Goal: Find specific page/section: Find specific page/section

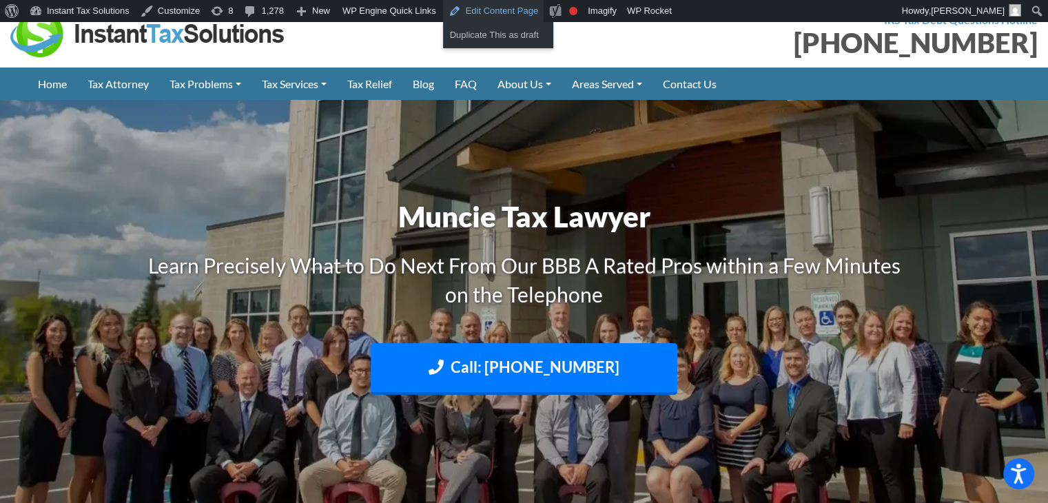
click at [458, 6] on link "Edit Content Page" at bounding box center [493, 11] width 101 height 22
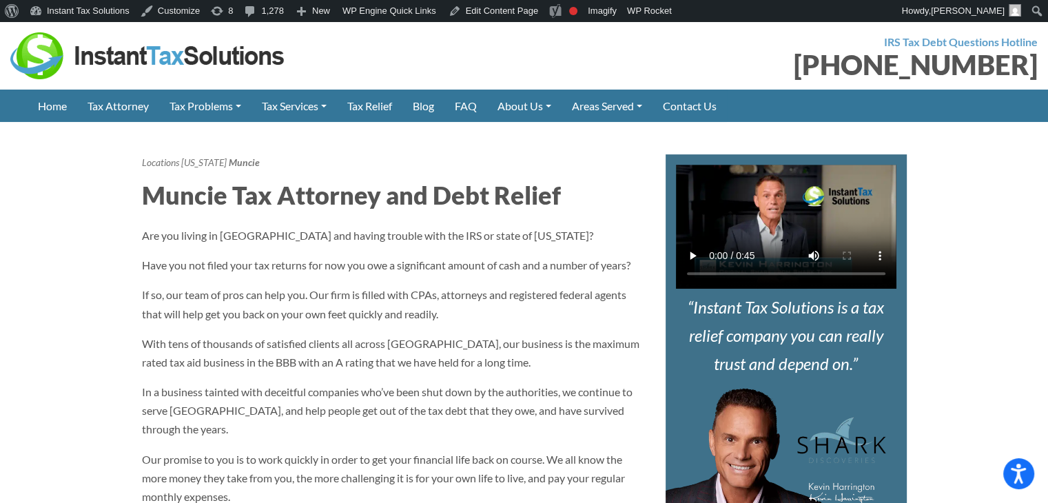
scroll to position [508, 0]
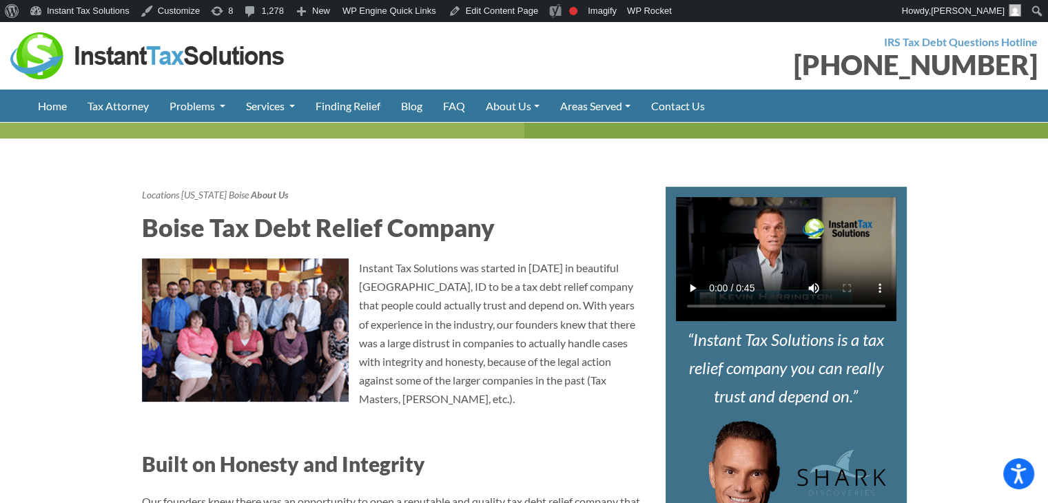
scroll to position [413, 0]
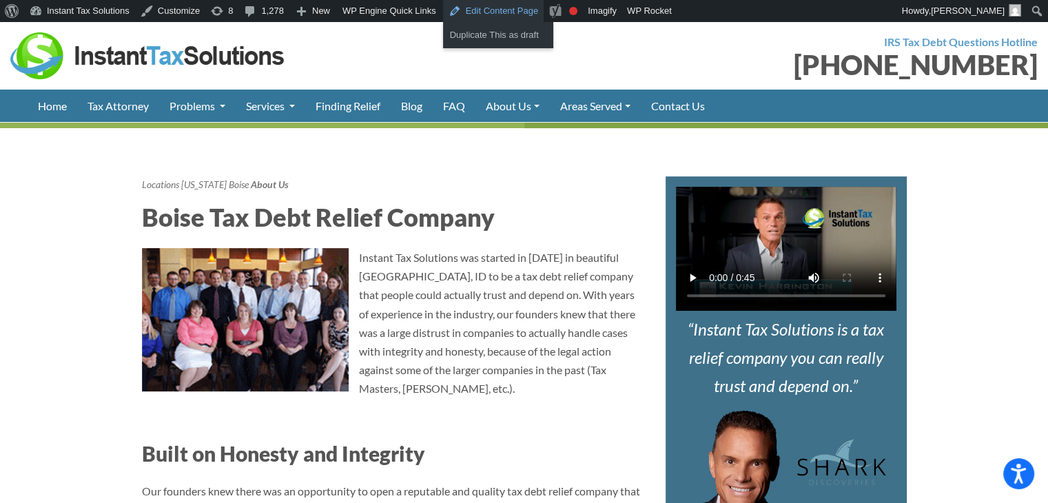
click at [492, 14] on link "Edit Content Page" at bounding box center [493, 11] width 101 height 22
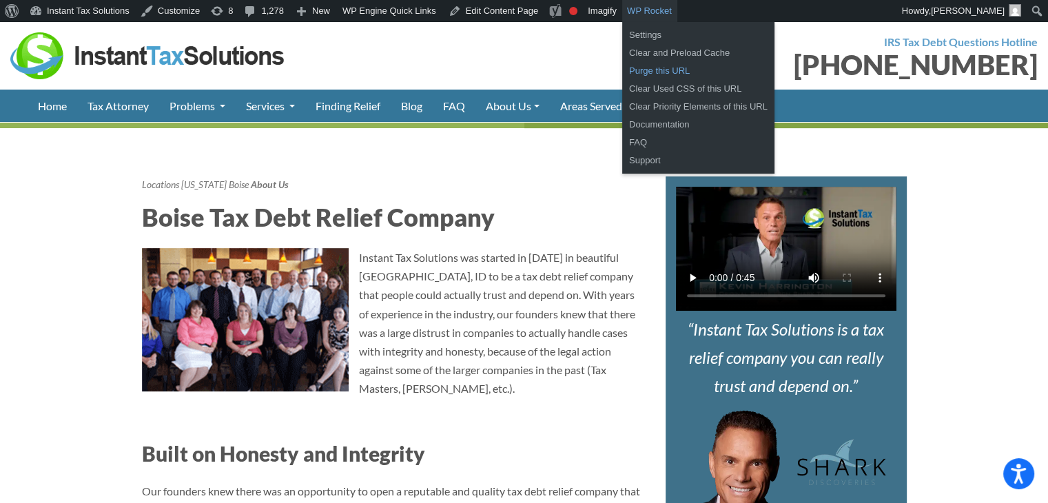
click at [650, 68] on link "Purge this URL" at bounding box center [698, 71] width 152 height 18
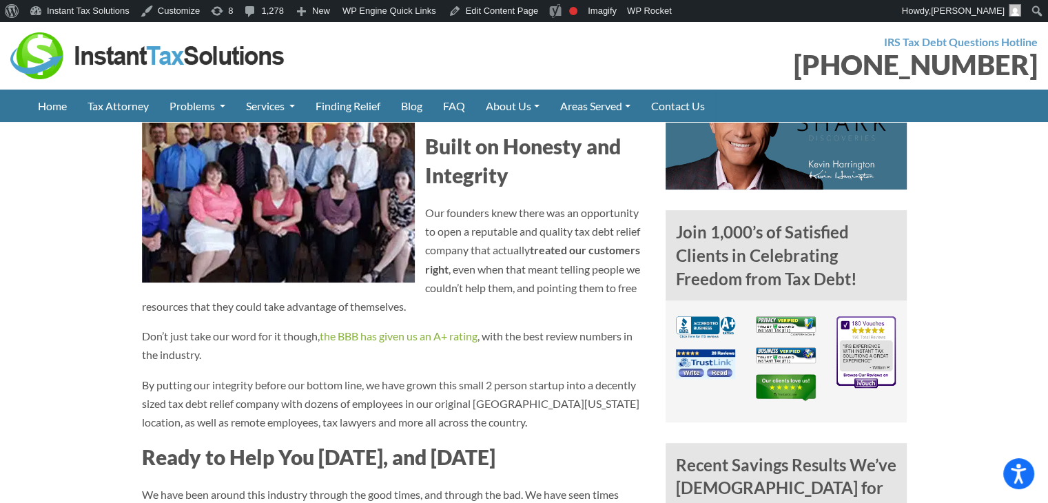
scroll to position [551, 0]
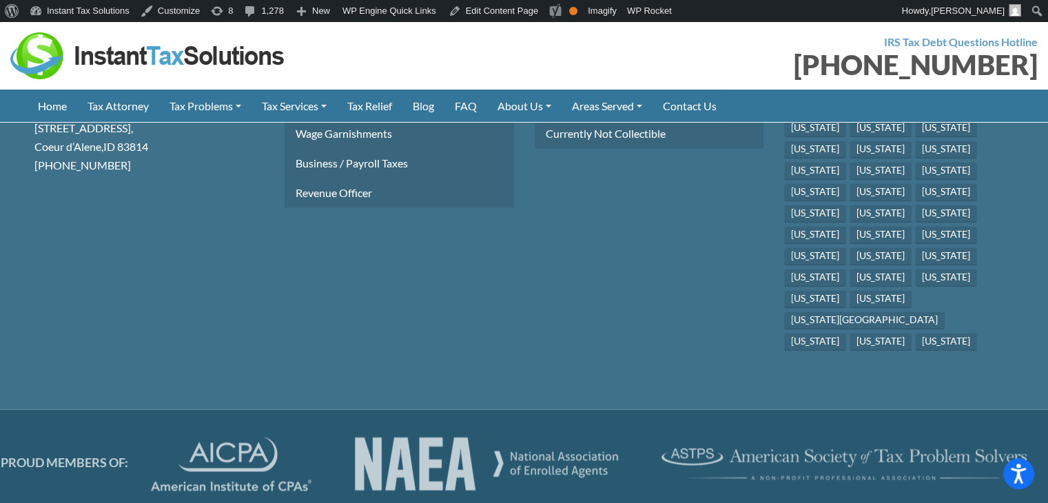
scroll to position [2428, 0]
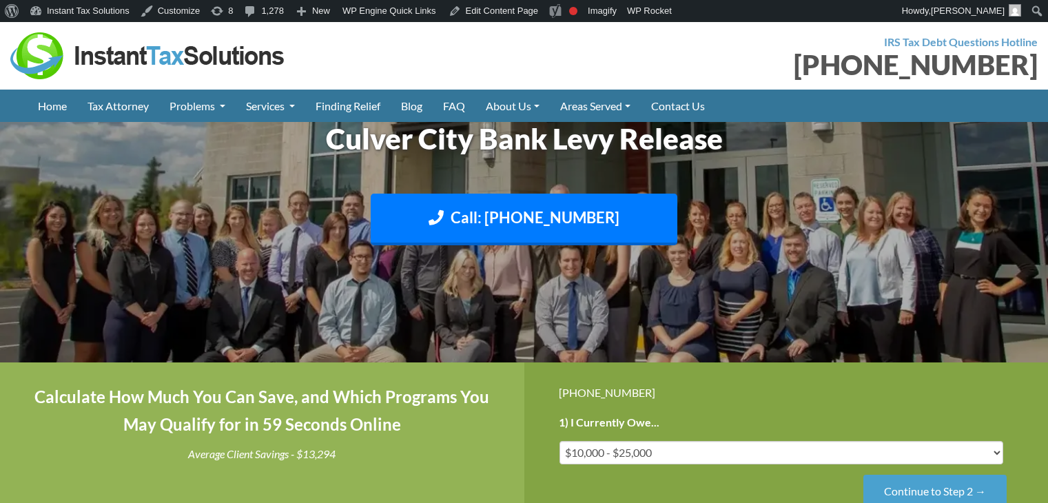
scroll to position [689, 0]
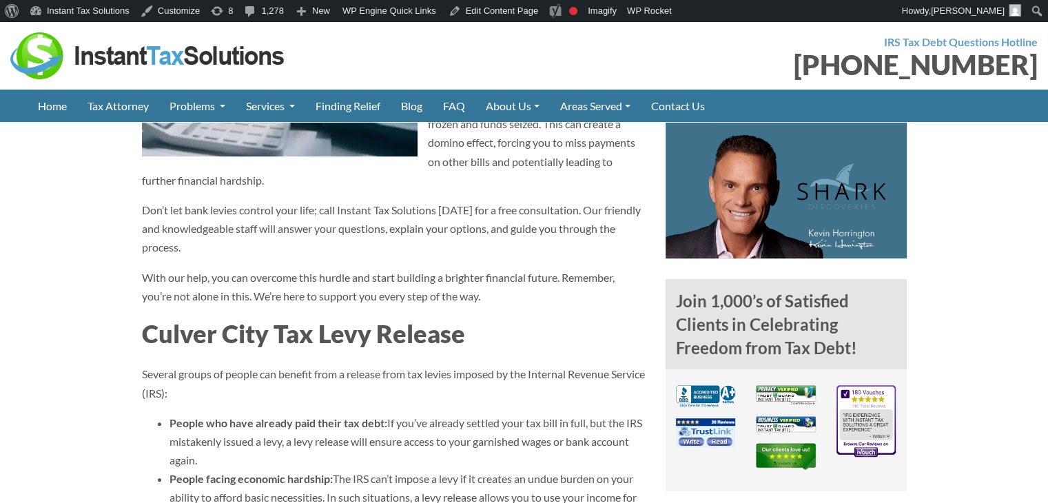
drag, startPoint x: 0, startPoint y: 0, endPoint x: 364, endPoint y: 150, distance: 393.5
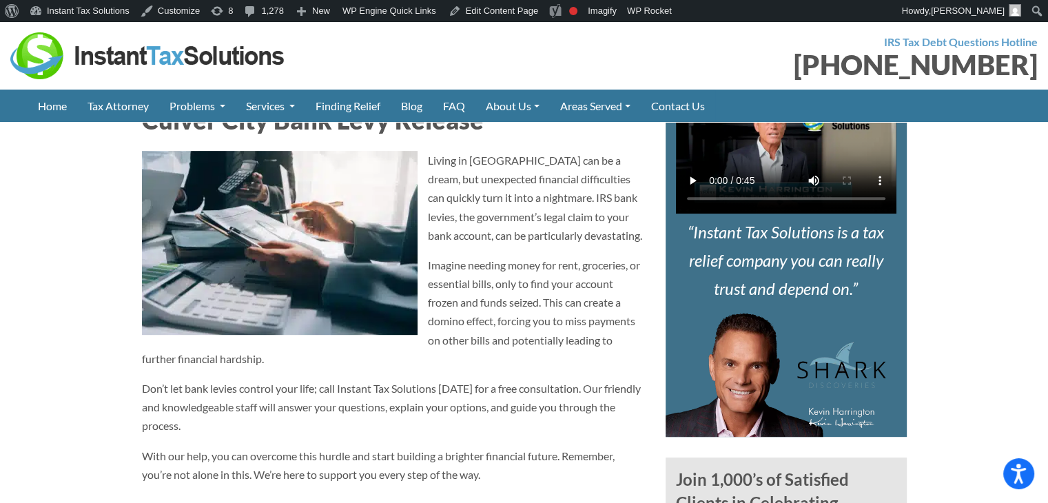
scroll to position [344, 0]
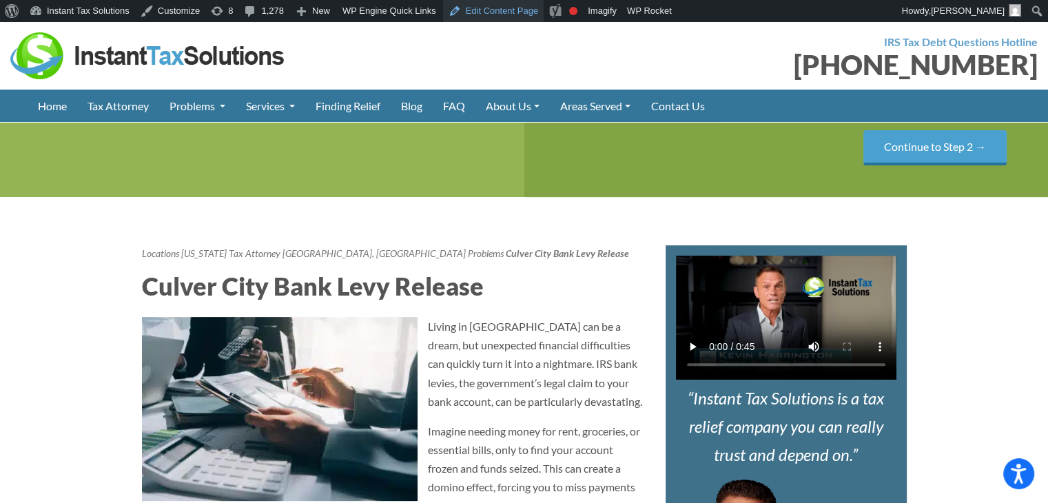
click at [453, 7] on link "Edit Content Page" at bounding box center [493, 11] width 101 height 22
